Goal: Information Seeking & Learning: Learn about a topic

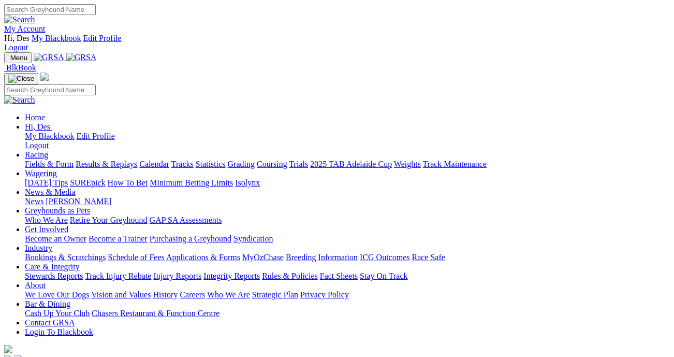
scroll to position [413, 0]
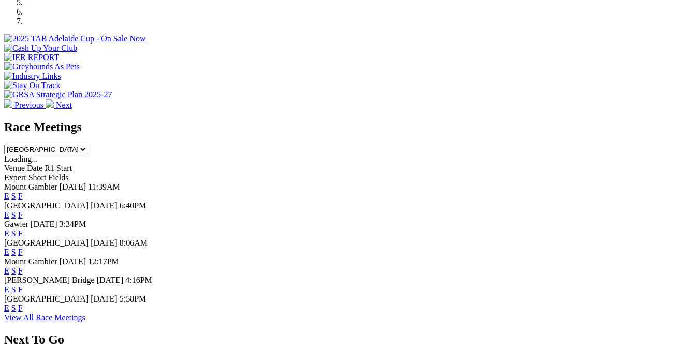
click at [23, 303] on link "F" at bounding box center [20, 307] width 5 height 9
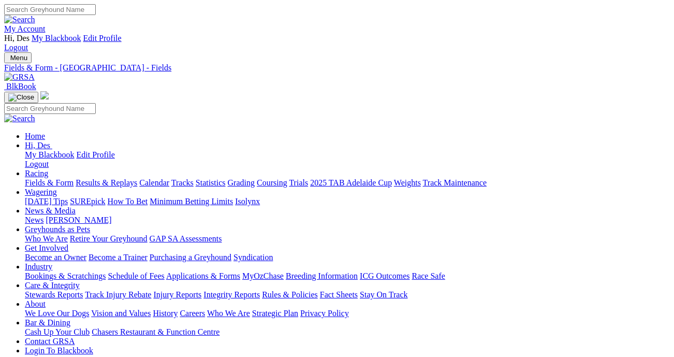
click at [137, 178] on link "Results & Replays" at bounding box center [107, 182] width 62 height 9
click at [25, 178] on link "Fields & Form" at bounding box center [49, 182] width 49 height 9
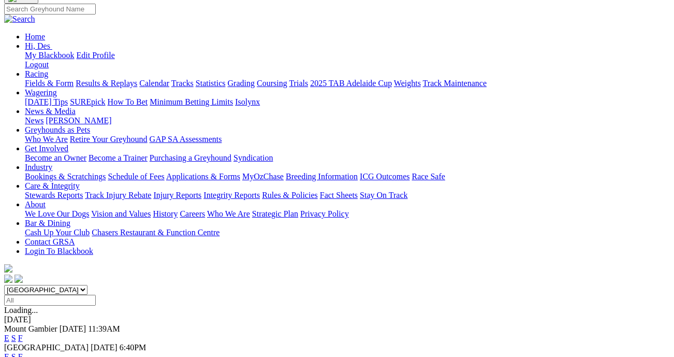
scroll to position [107, 0]
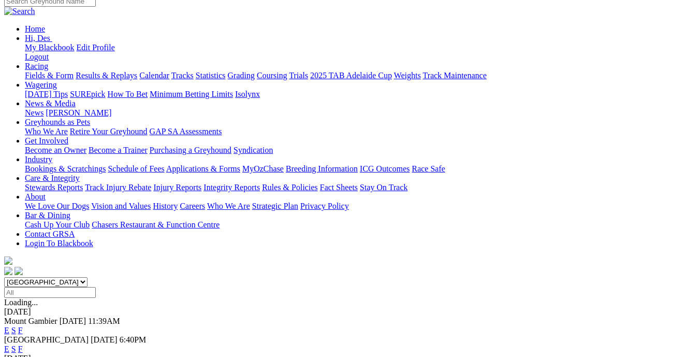
click at [23, 344] on link "F" at bounding box center [20, 348] width 5 height 9
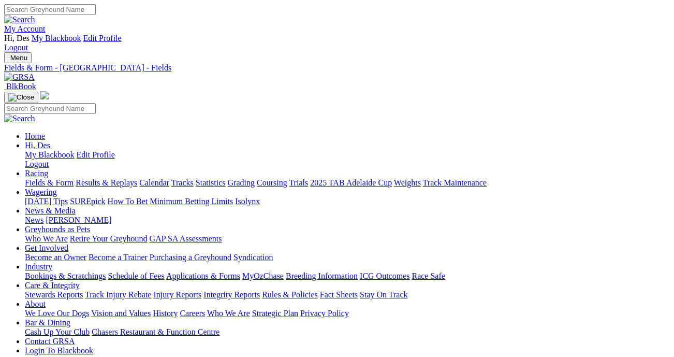
click at [59, 178] on link "Fields & Form" at bounding box center [49, 182] width 49 height 9
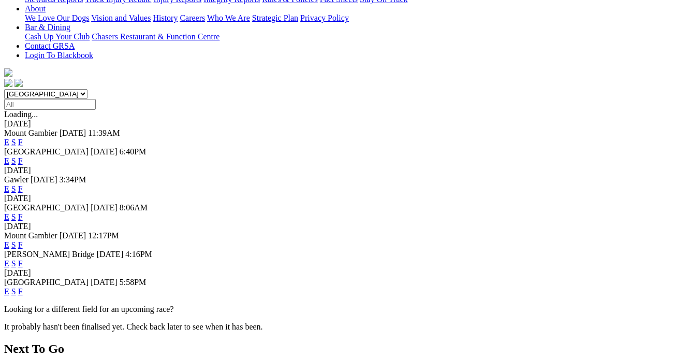
scroll to position [296, 0]
click at [23, 258] on link "F" at bounding box center [20, 262] width 5 height 9
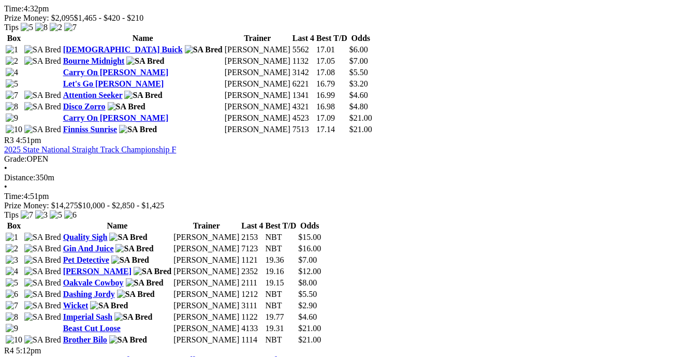
scroll to position [814, 0]
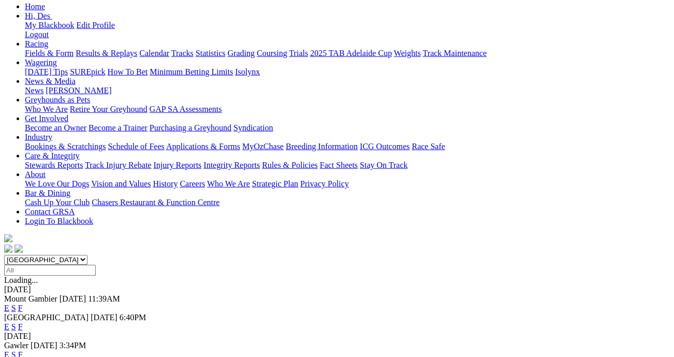
scroll to position [129, 0]
click at [23, 350] on link "F" at bounding box center [20, 354] width 5 height 9
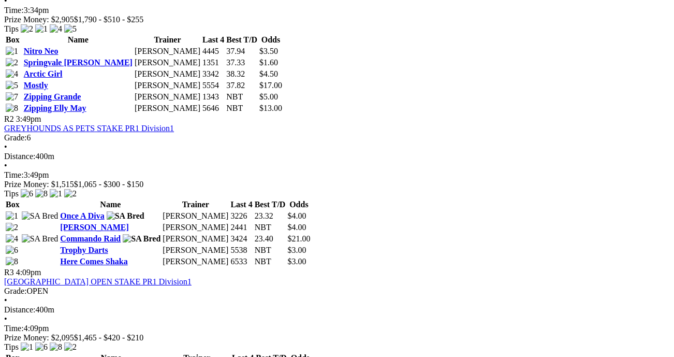
scroll to position [619, 0]
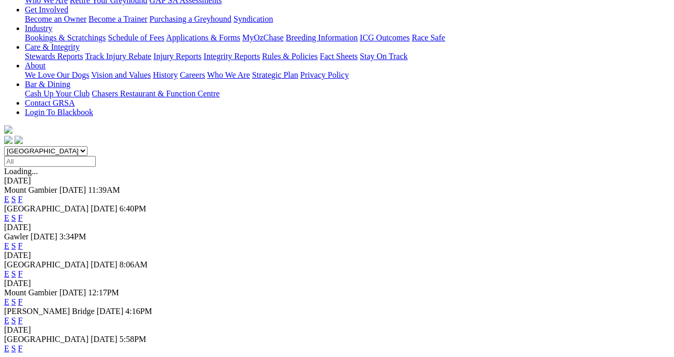
scroll to position [240, 0]
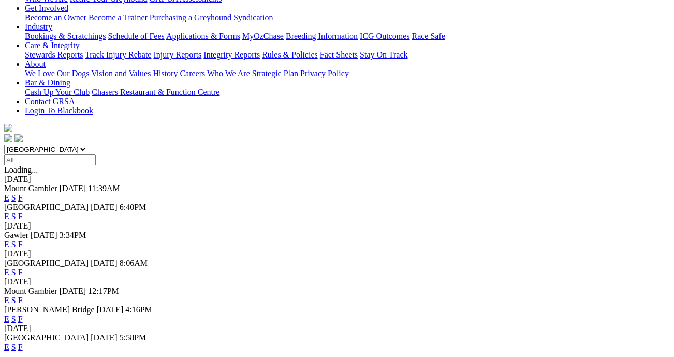
click at [23, 342] on link "F" at bounding box center [20, 346] width 5 height 9
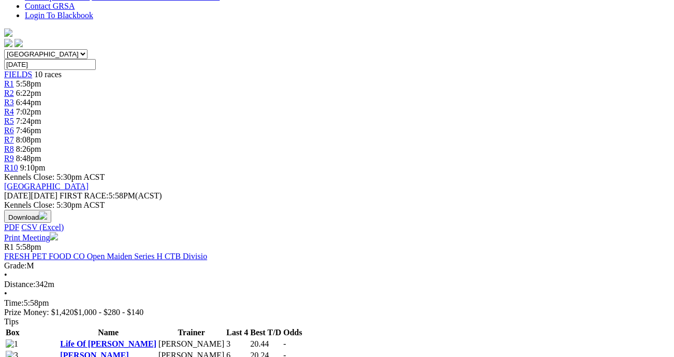
scroll to position [335, 0]
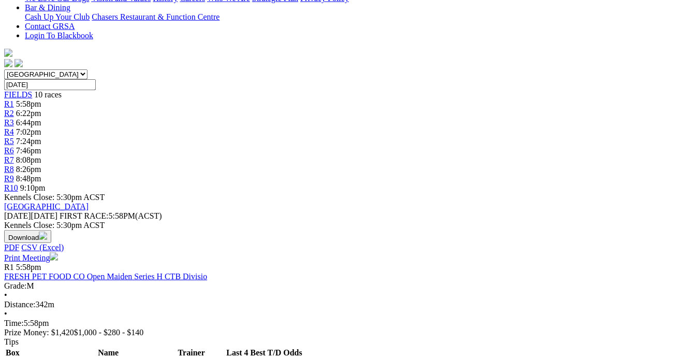
scroll to position [316, 2]
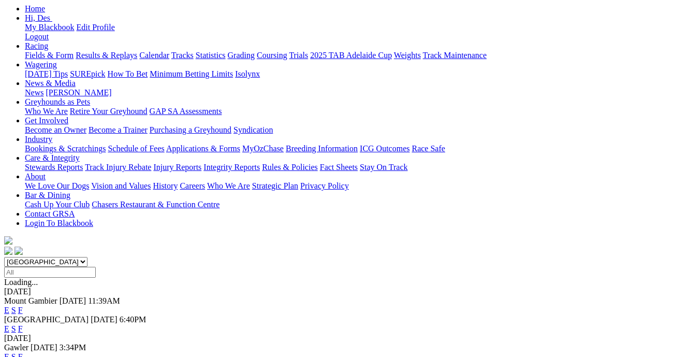
scroll to position [129, 0]
